Goal: Information Seeking & Learning: Learn about a topic

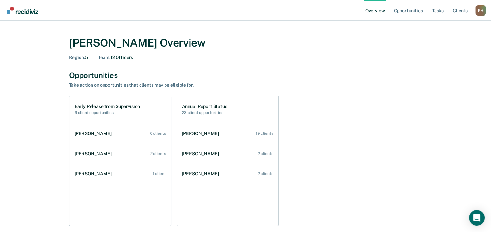
click at [479, 39] on div "[PERSON_NAME] Overview Region : 5 Team : 12 Officers Opportunities Take action …" at bounding box center [245, 221] width 475 height 385
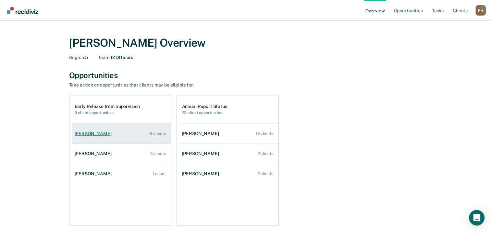
click at [103, 133] on div "[PERSON_NAME]" at bounding box center [95, 134] width 40 height 6
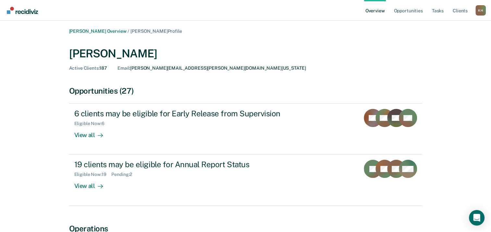
click at [371, 8] on link "Overview" at bounding box center [375, 10] width 22 height 21
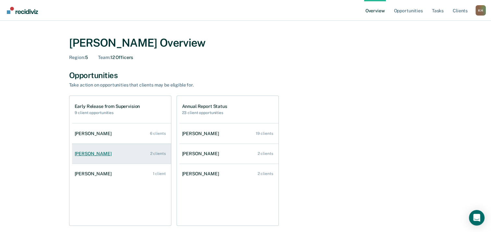
click at [97, 156] on div "[PERSON_NAME]" at bounding box center [95, 154] width 40 height 6
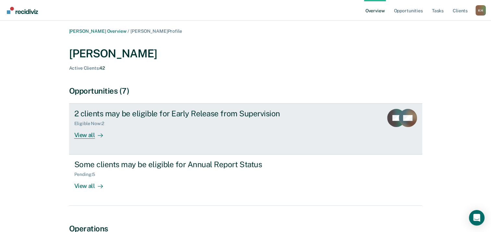
click at [109, 114] on div "2 clients may be eligible for Early Release from Supervision" at bounding box center [188, 113] width 228 height 9
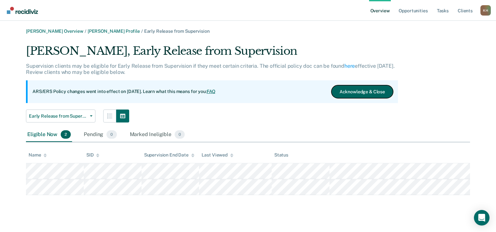
click at [362, 96] on button "Acknowledge & Close" at bounding box center [362, 91] width 62 height 13
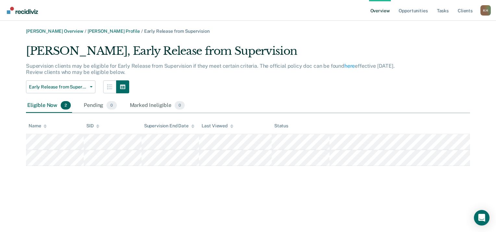
click at [381, 10] on link "Overview" at bounding box center [380, 10] width 22 height 21
